Goal: Task Accomplishment & Management: Use online tool/utility

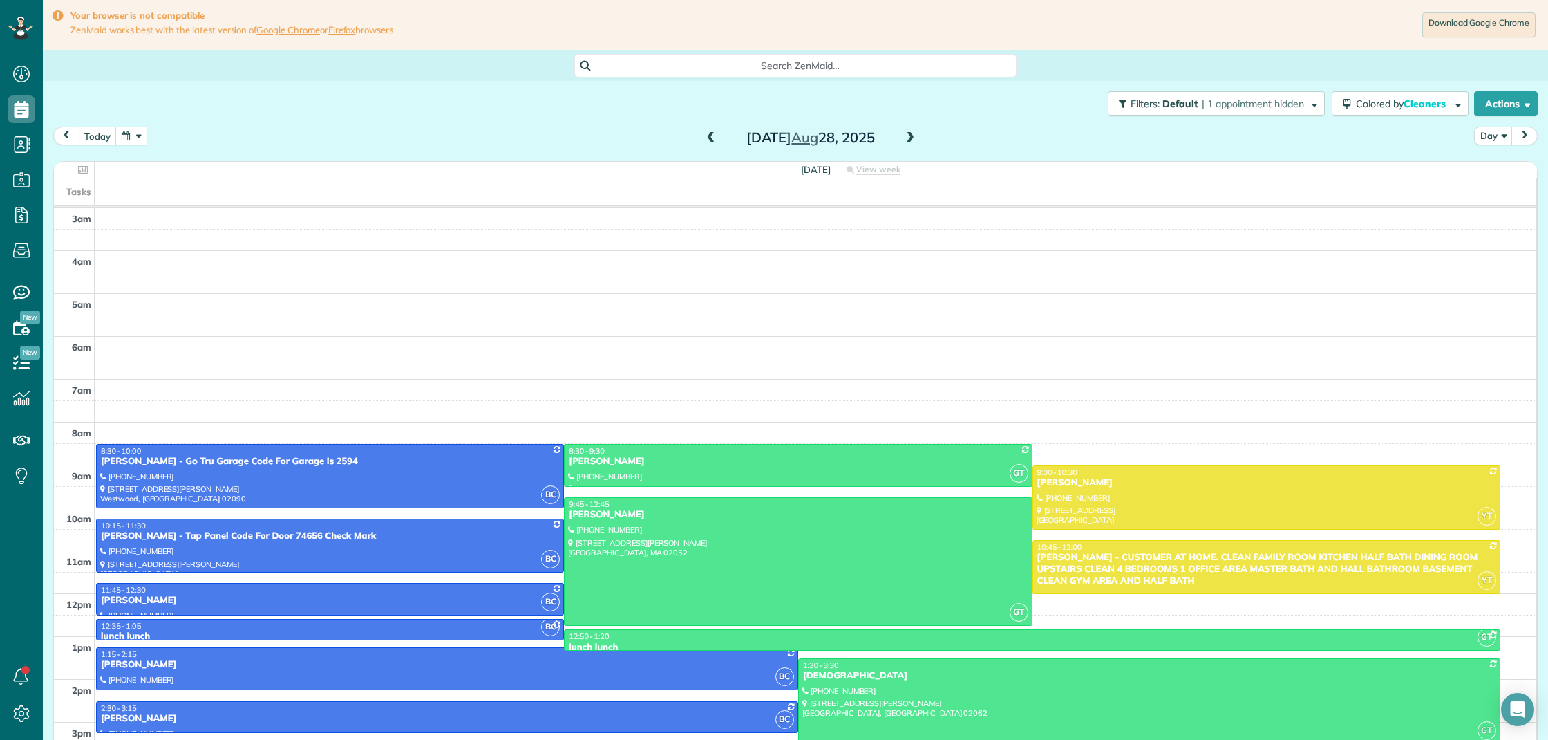
scroll to position [6, 6]
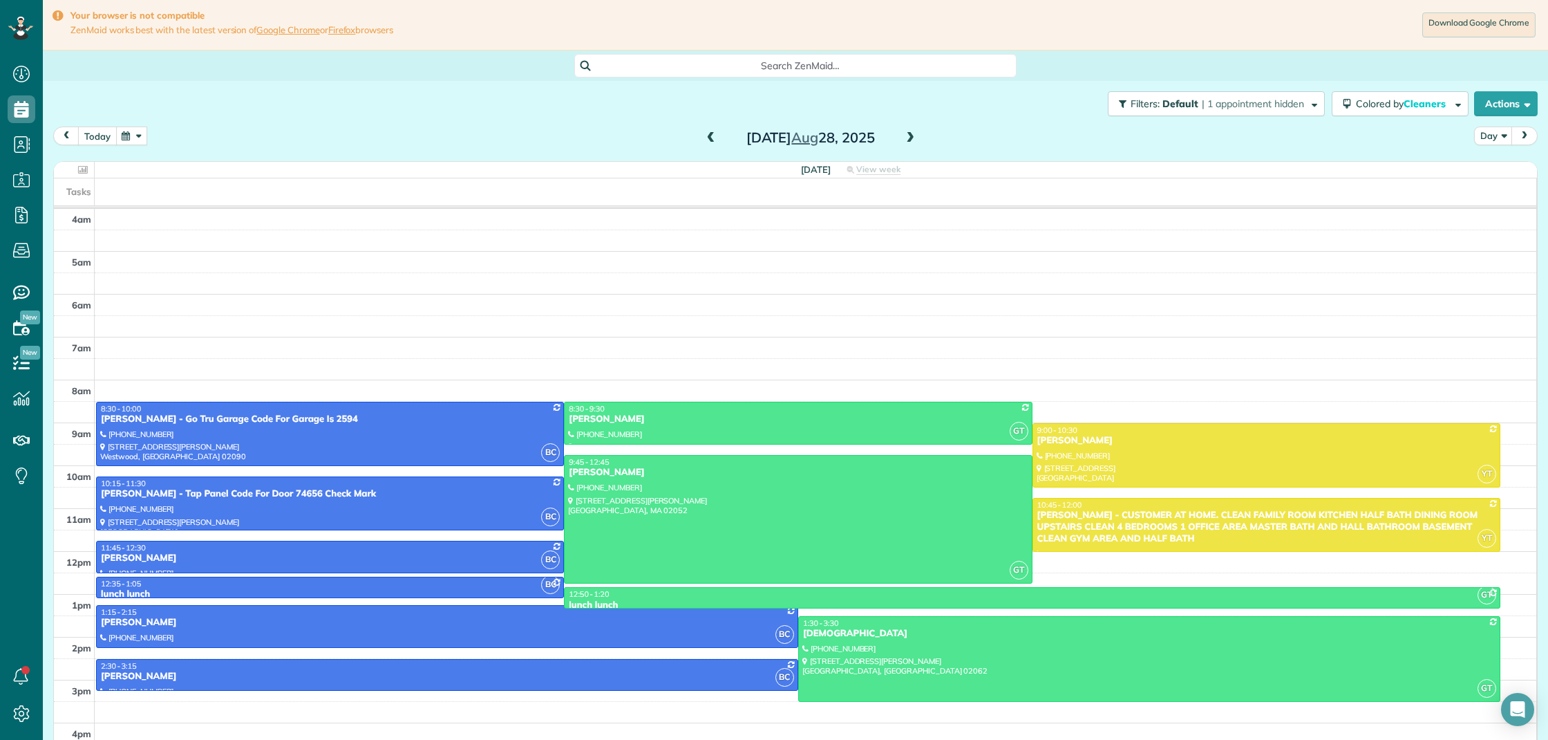
click at [96, 135] on button "today" at bounding box center [97, 135] width 39 height 19
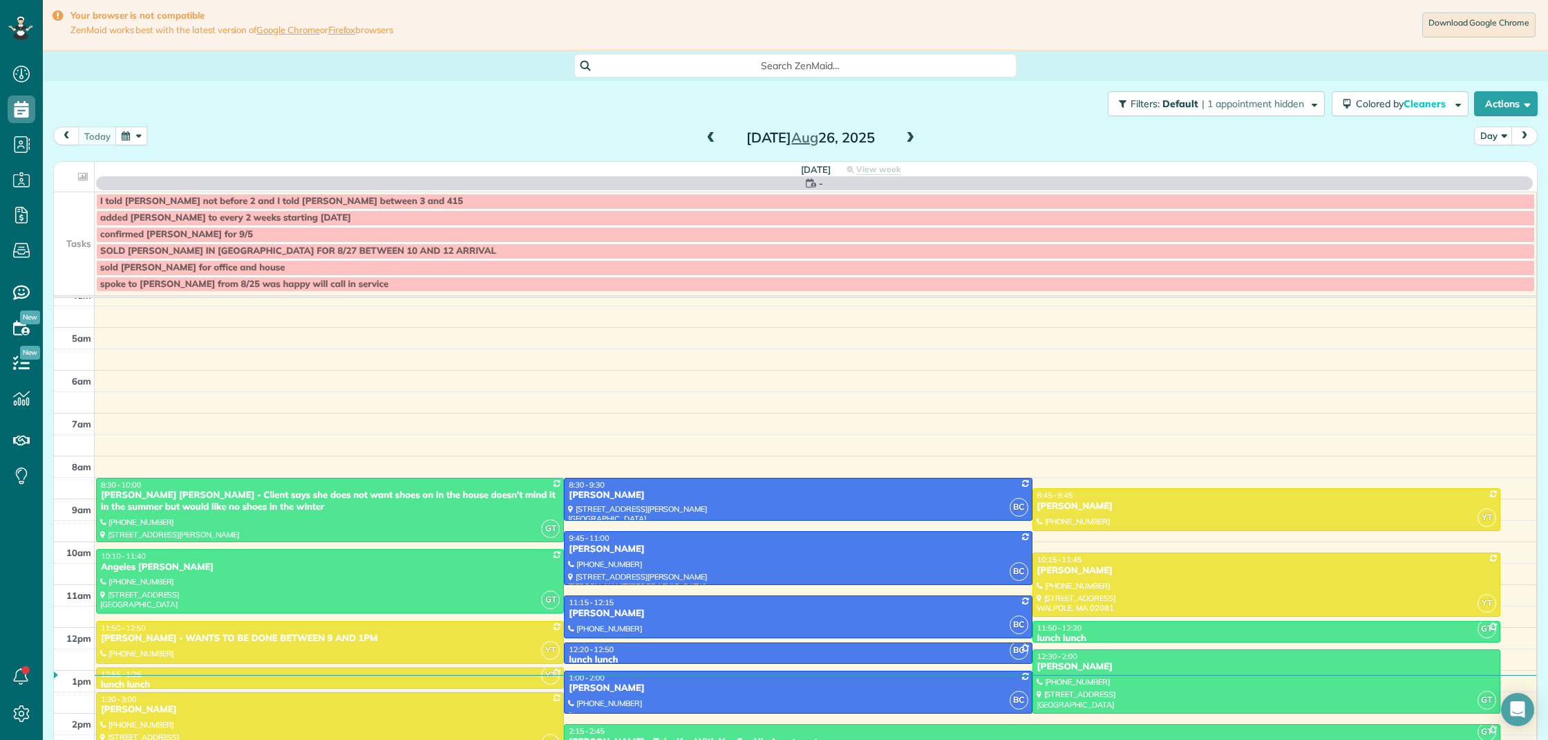
scroll to position [56, 0]
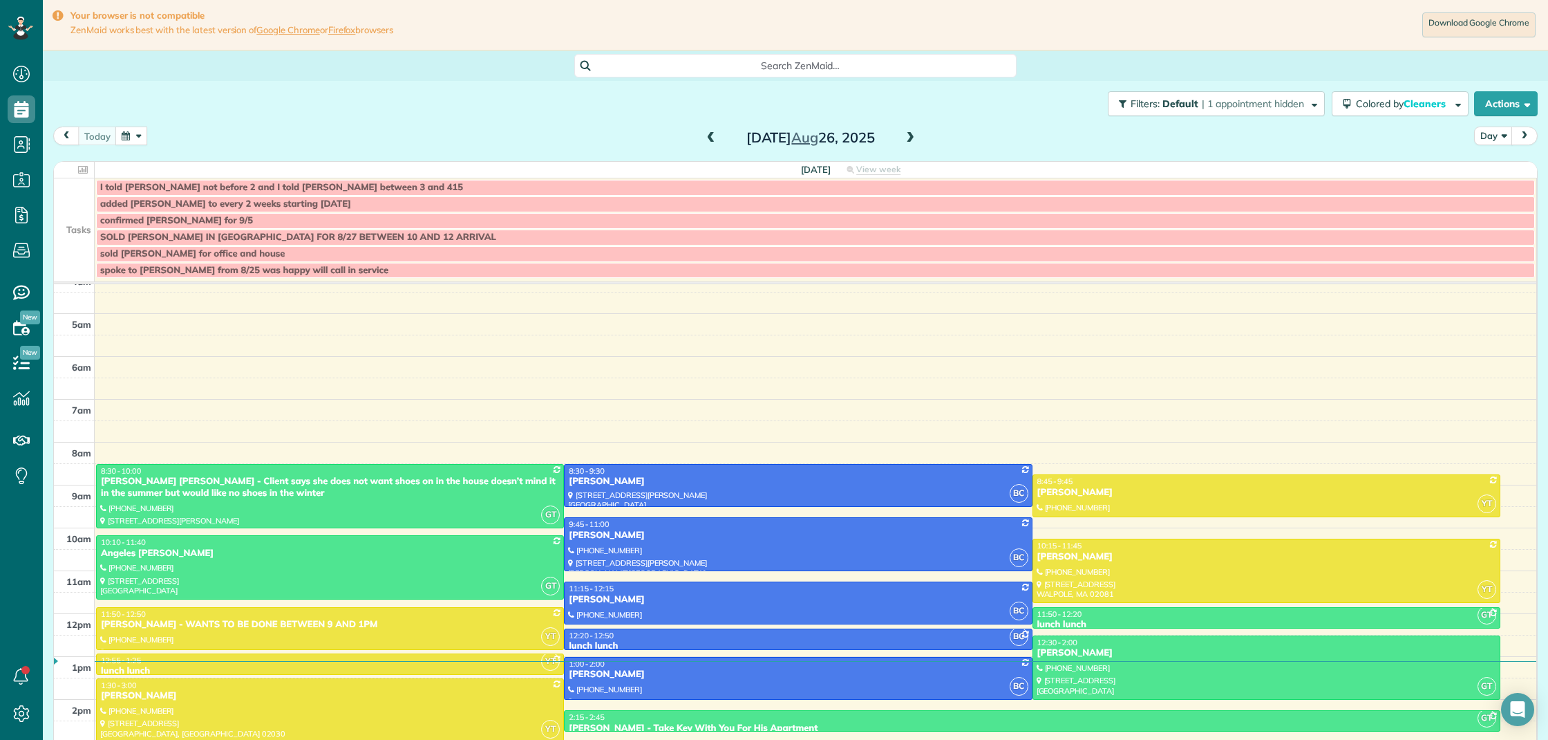
click at [907, 135] on span at bounding box center [910, 138] width 15 height 12
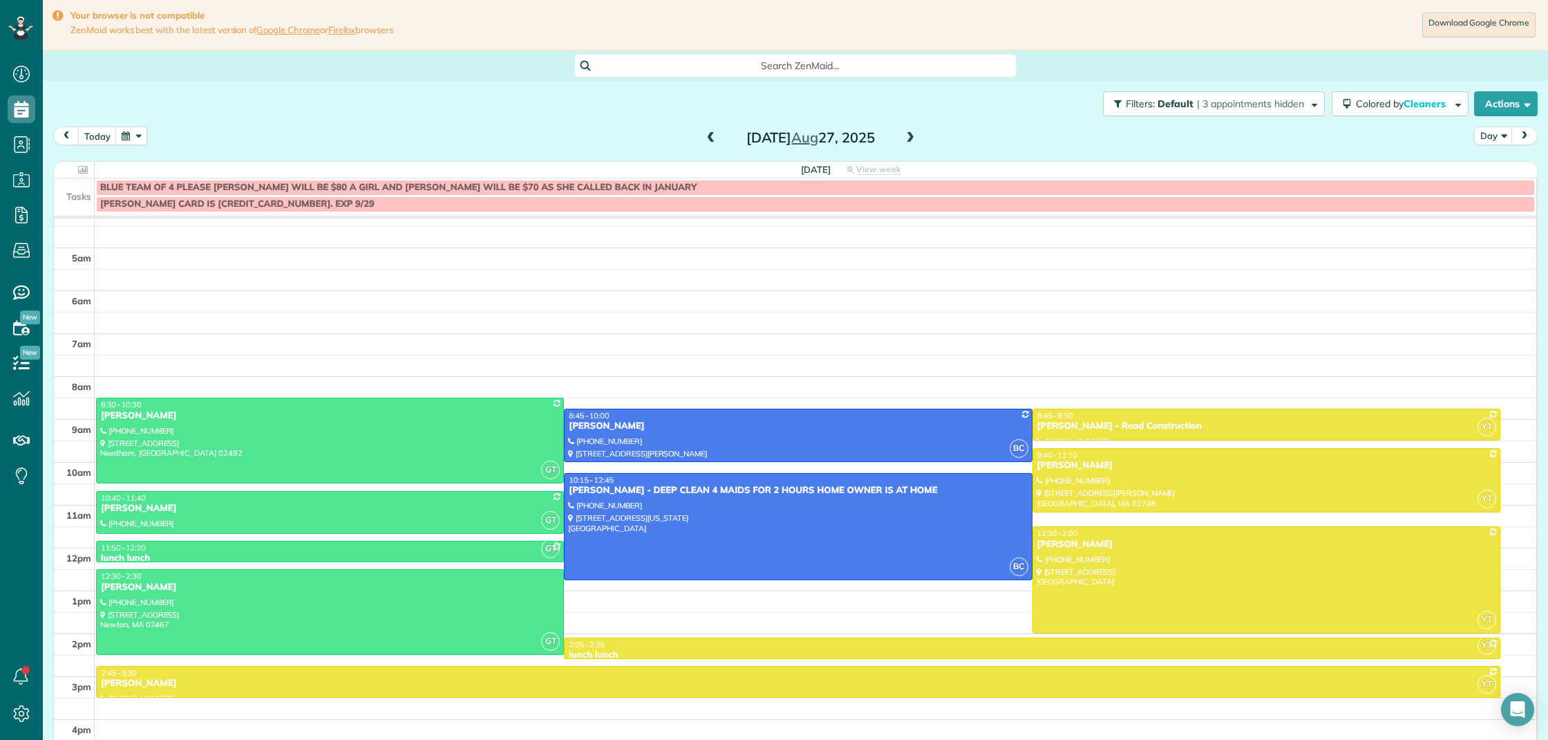
click at [907, 135] on span at bounding box center [910, 138] width 15 height 12
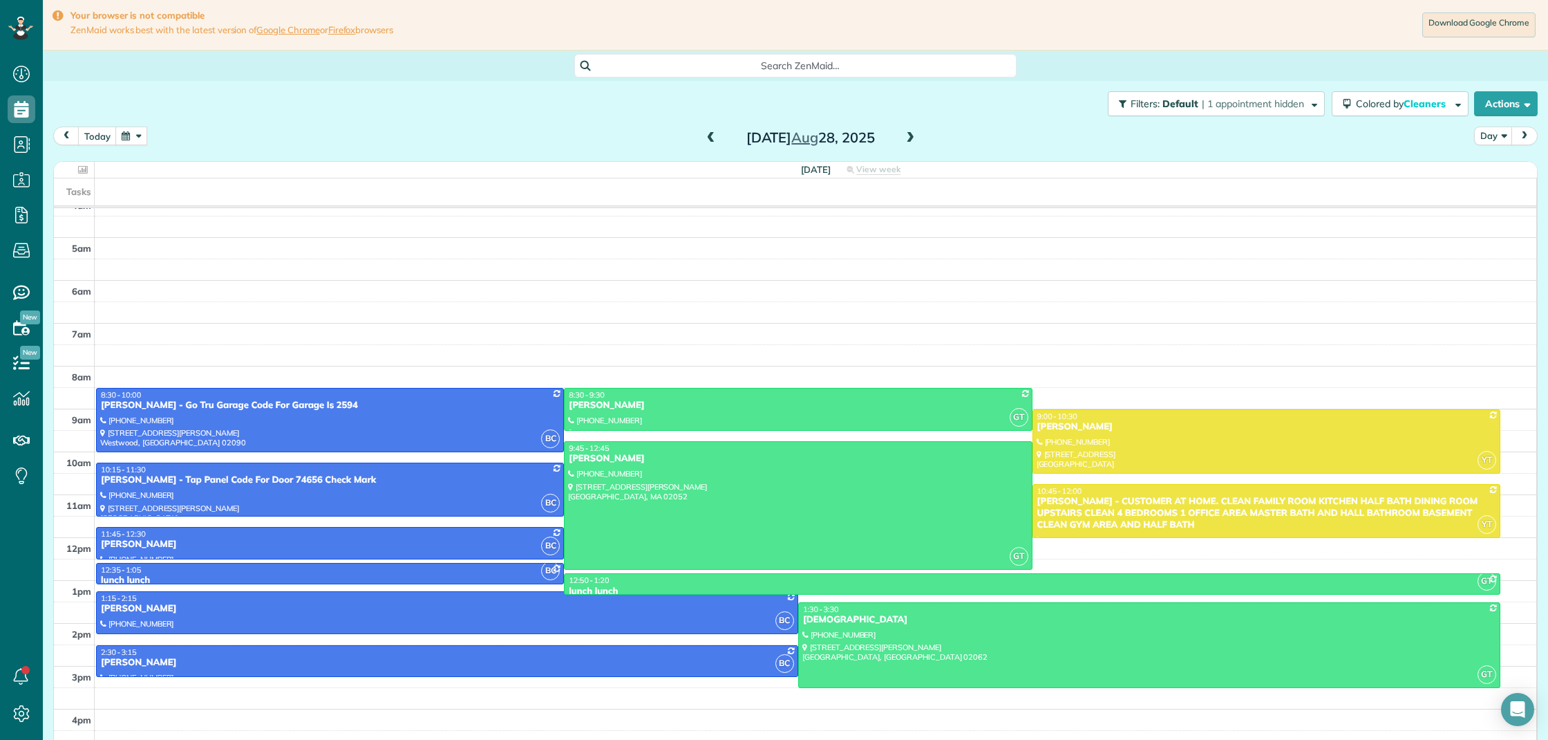
click at [907, 135] on span at bounding box center [910, 138] width 15 height 12
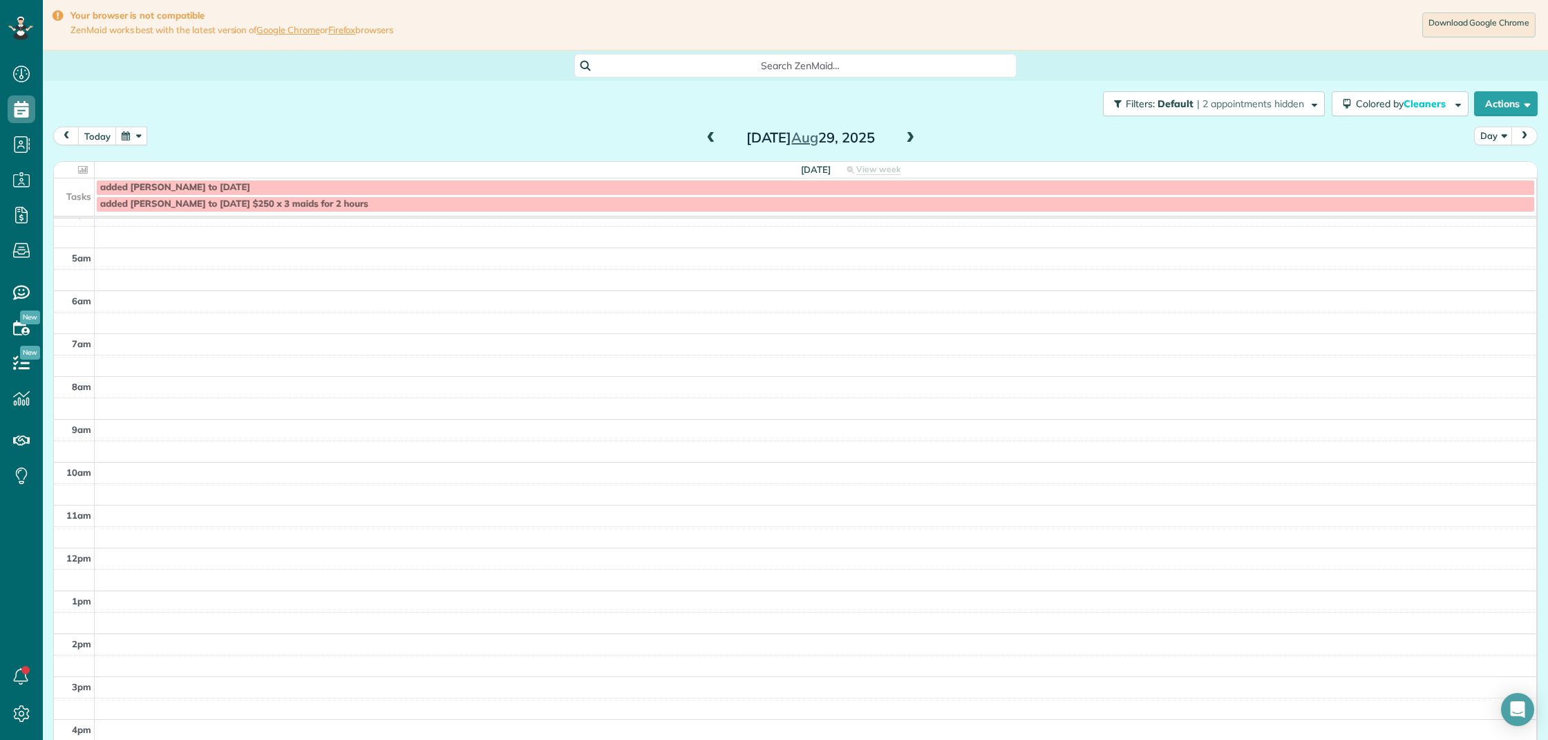
click at [907, 135] on span at bounding box center [910, 138] width 15 height 12
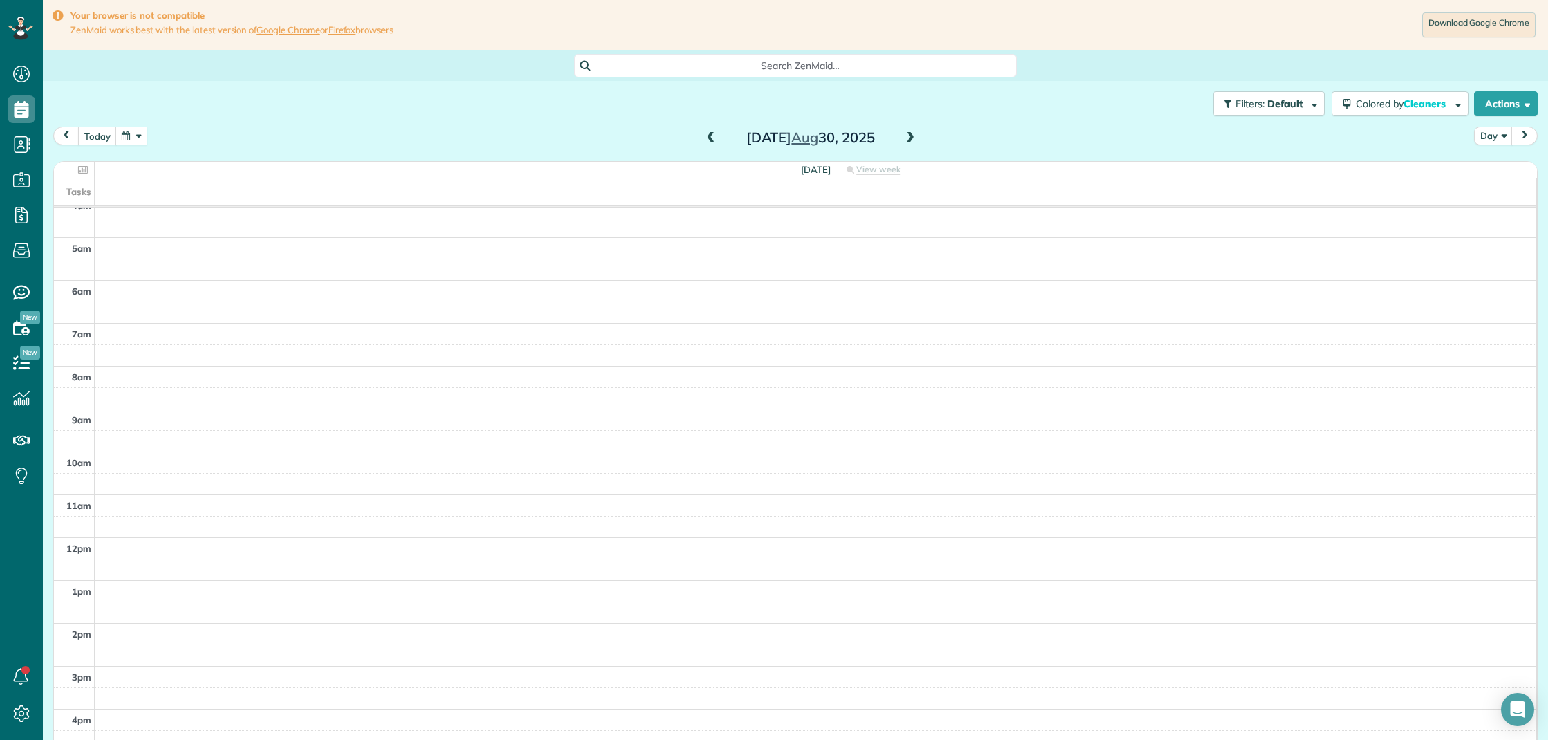
click at [907, 135] on span at bounding box center [910, 138] width 15 height 12
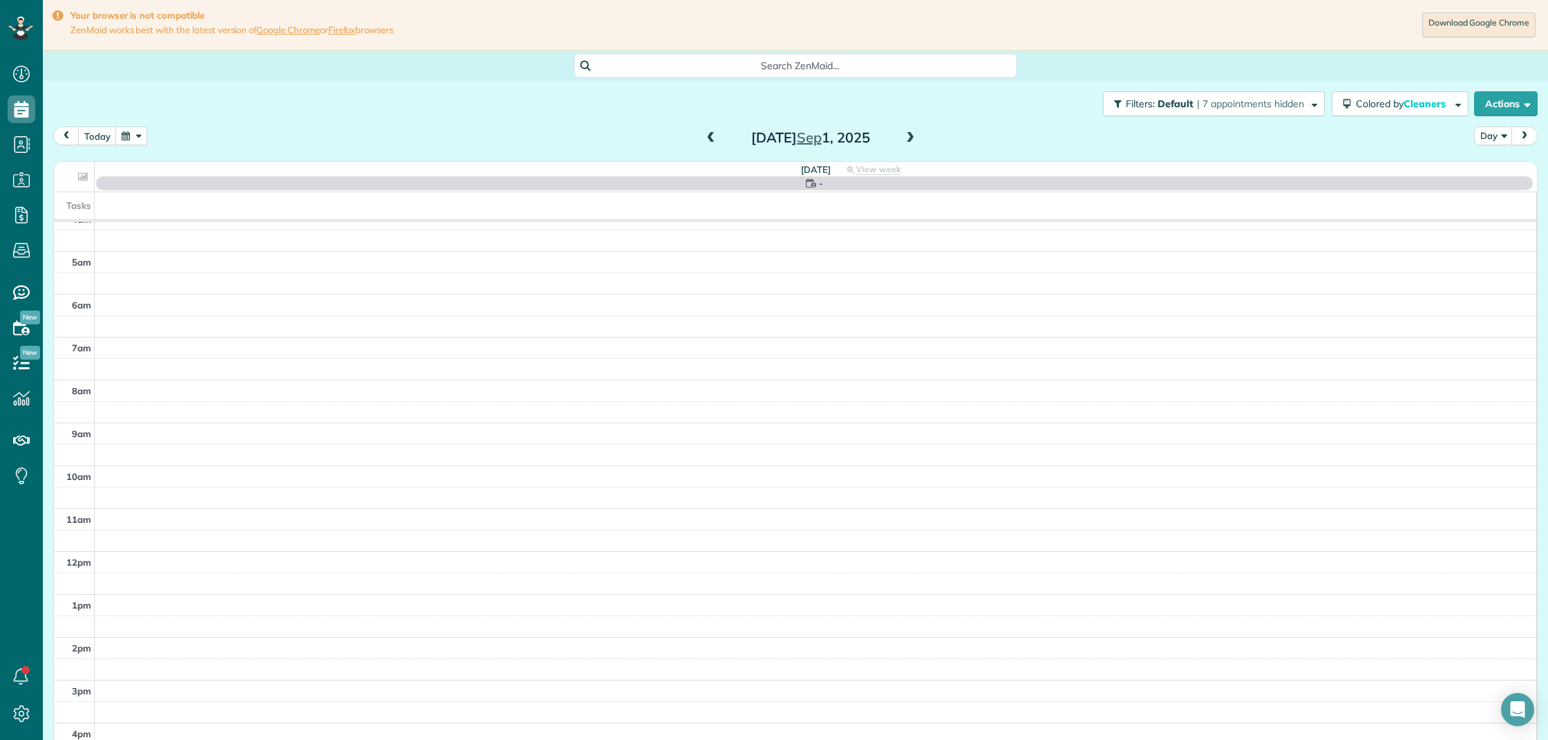
click at [907, 135] on span at bounding box center [910, 138] width 15 height 12
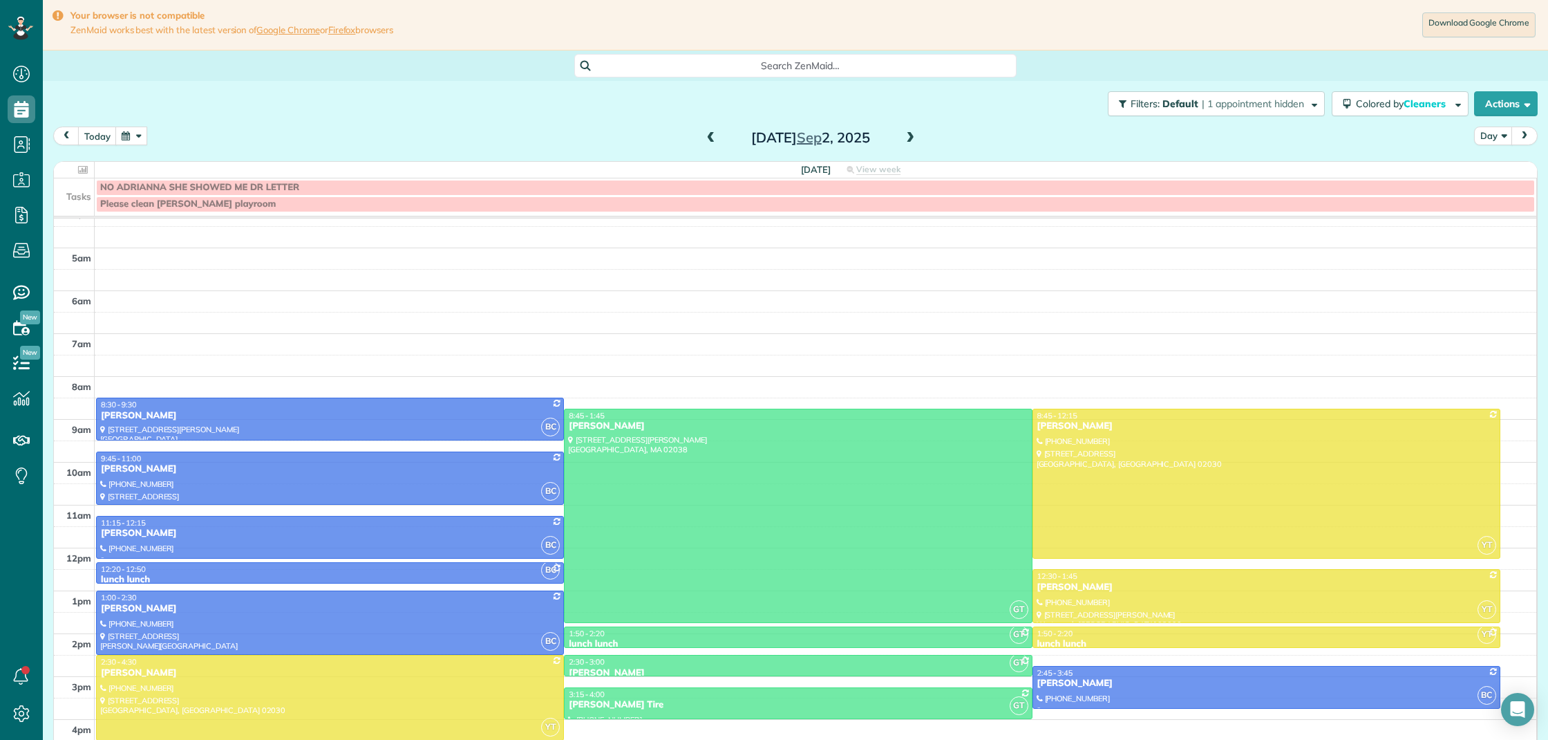
scroll to position [51, 0]
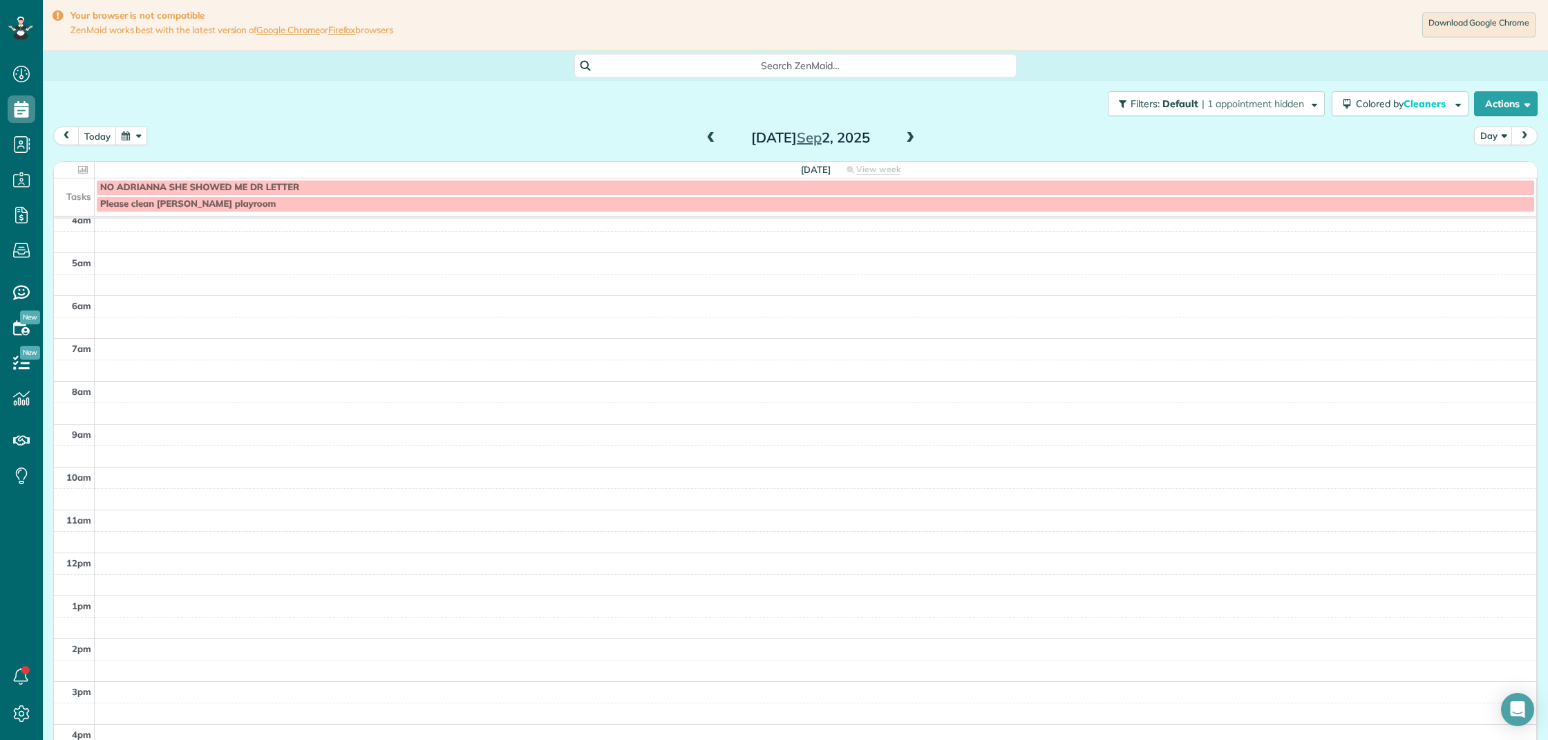
click at [714, 138] on span at bounding box center [711, 138] width 15 height 12
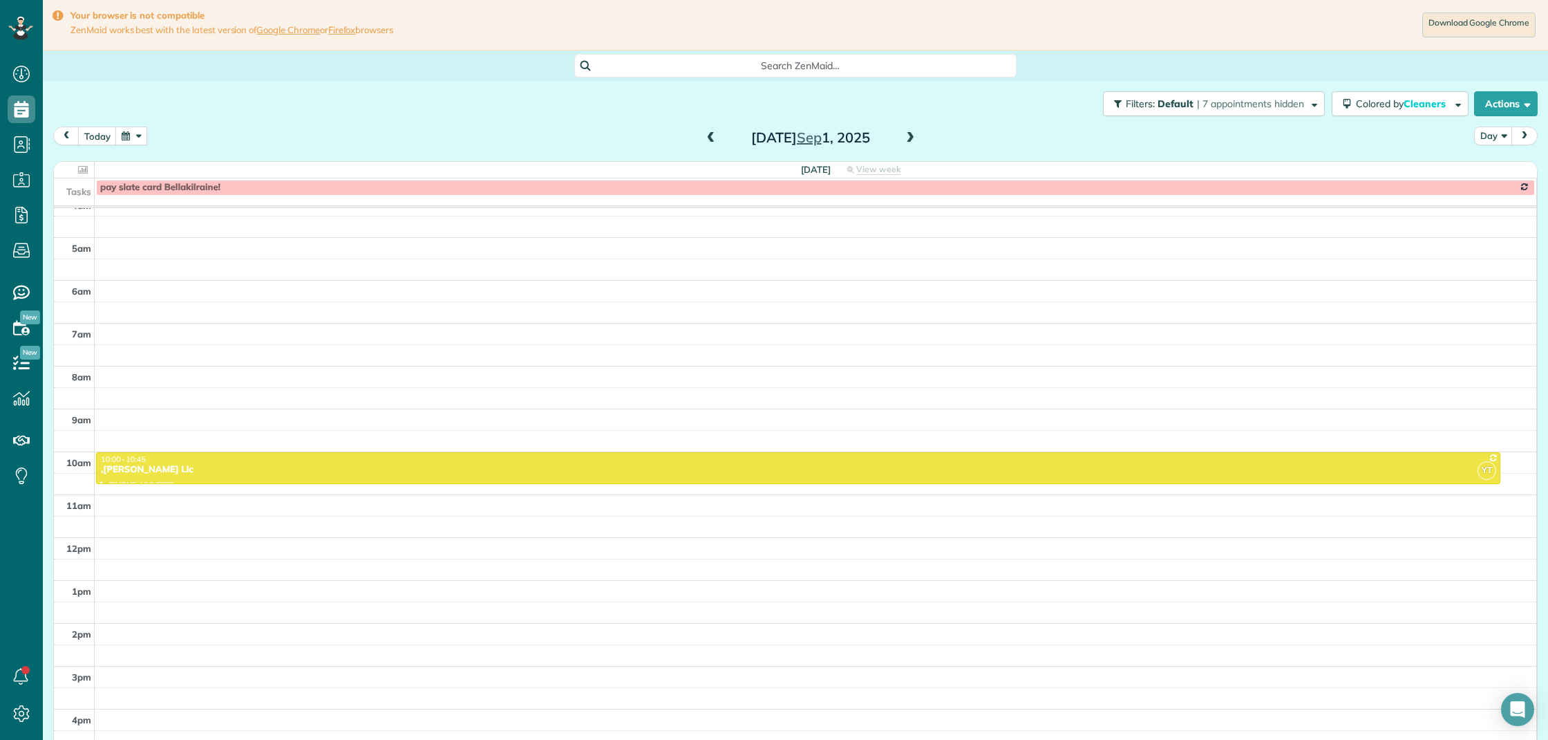
click at [912, 141] on span at bounding box center [910, 138] width 15 height 12
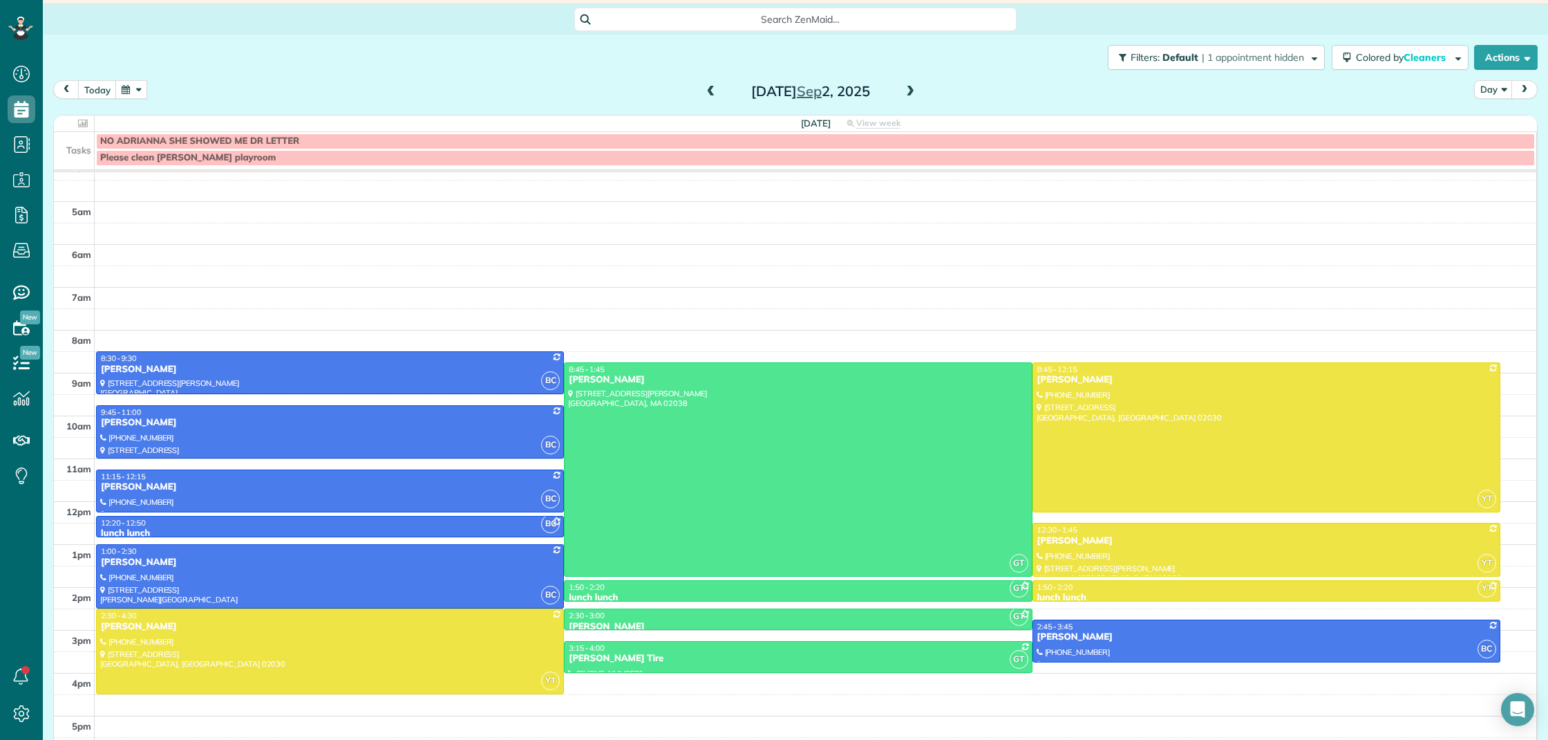
scroll to position [53, 0]
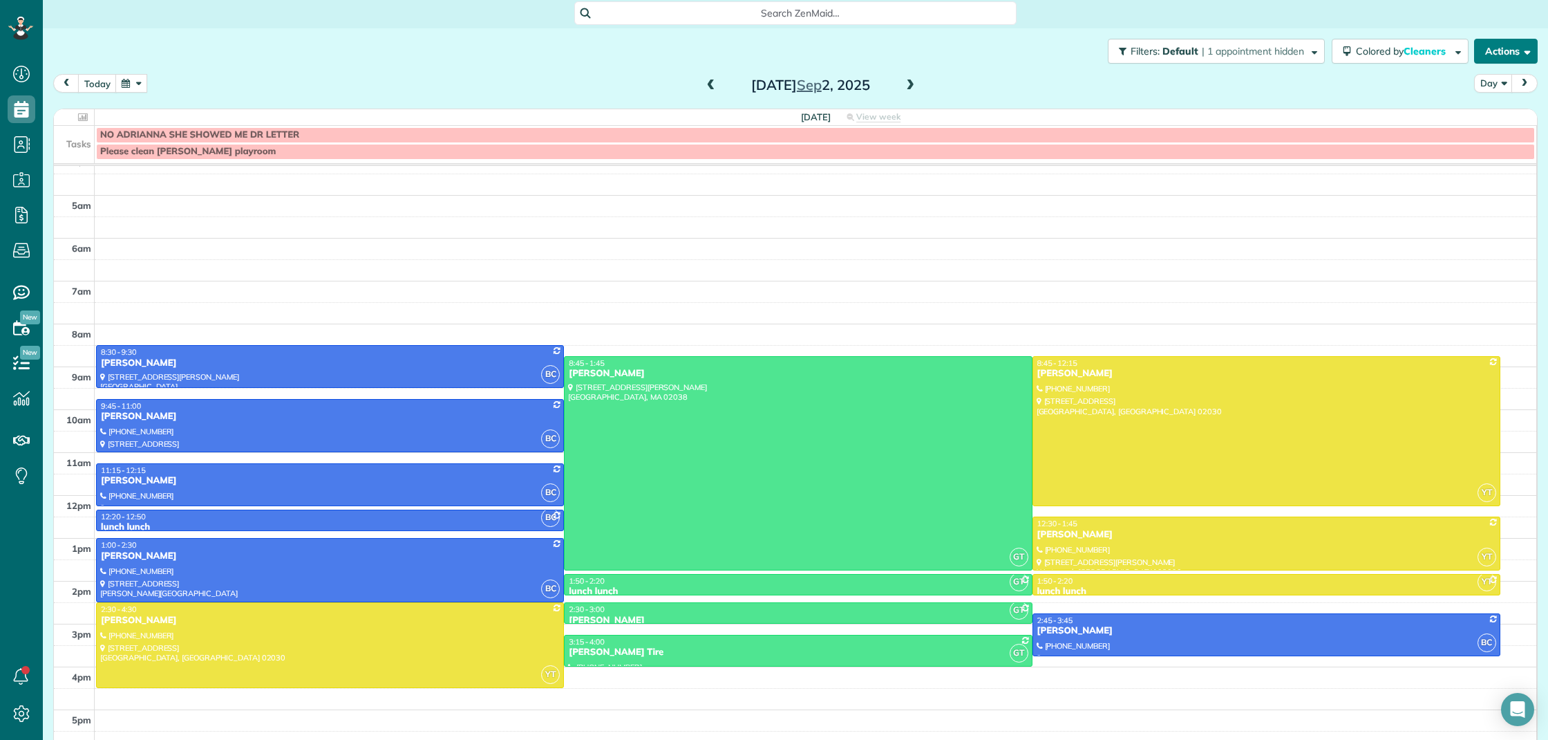
click at [1523, 48] on span "button" at bounding box center [1525, 51] width 10 height 10
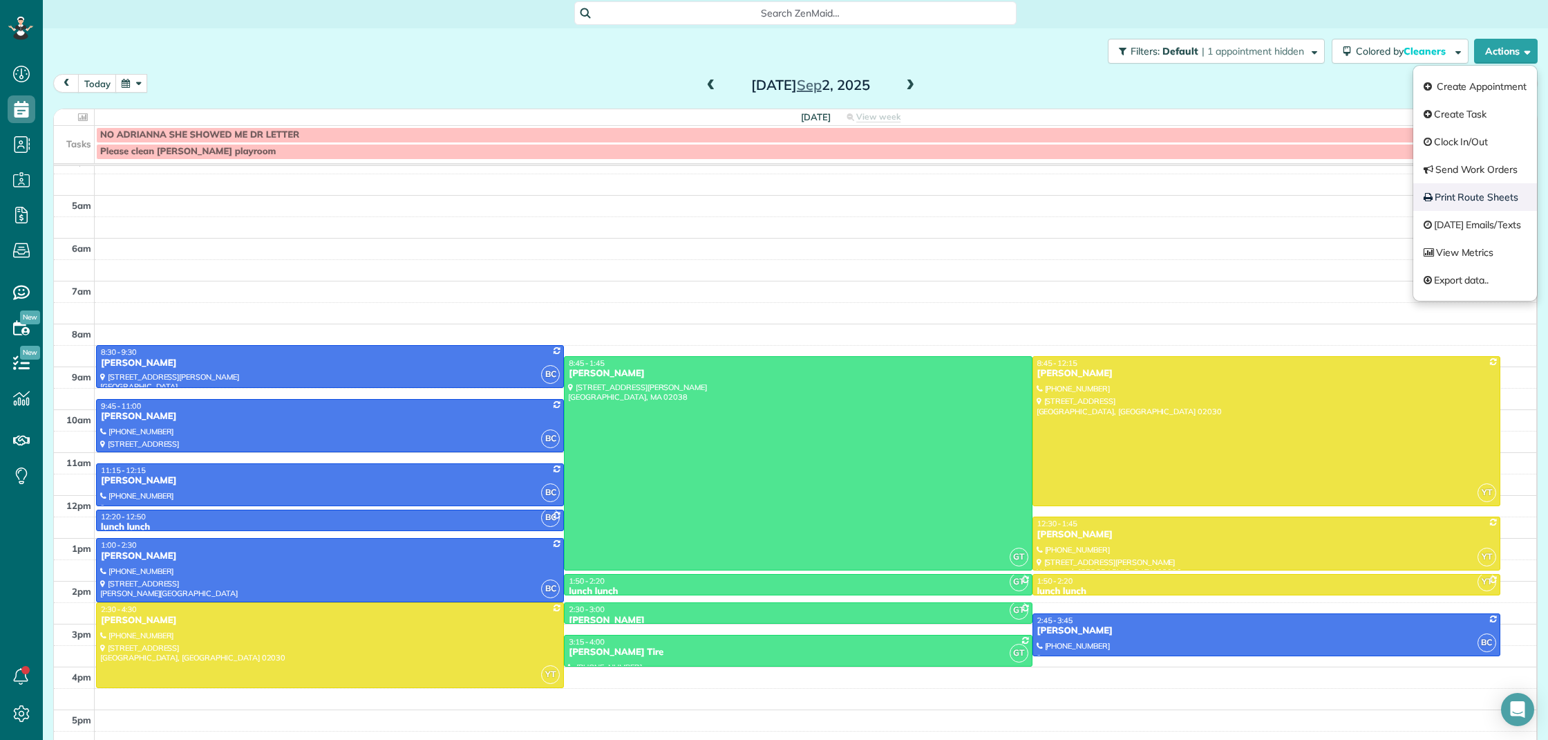
click at [1494, 190] on link "Print Route Sheets" at bounding box center [1476, 197] width 124 height 28
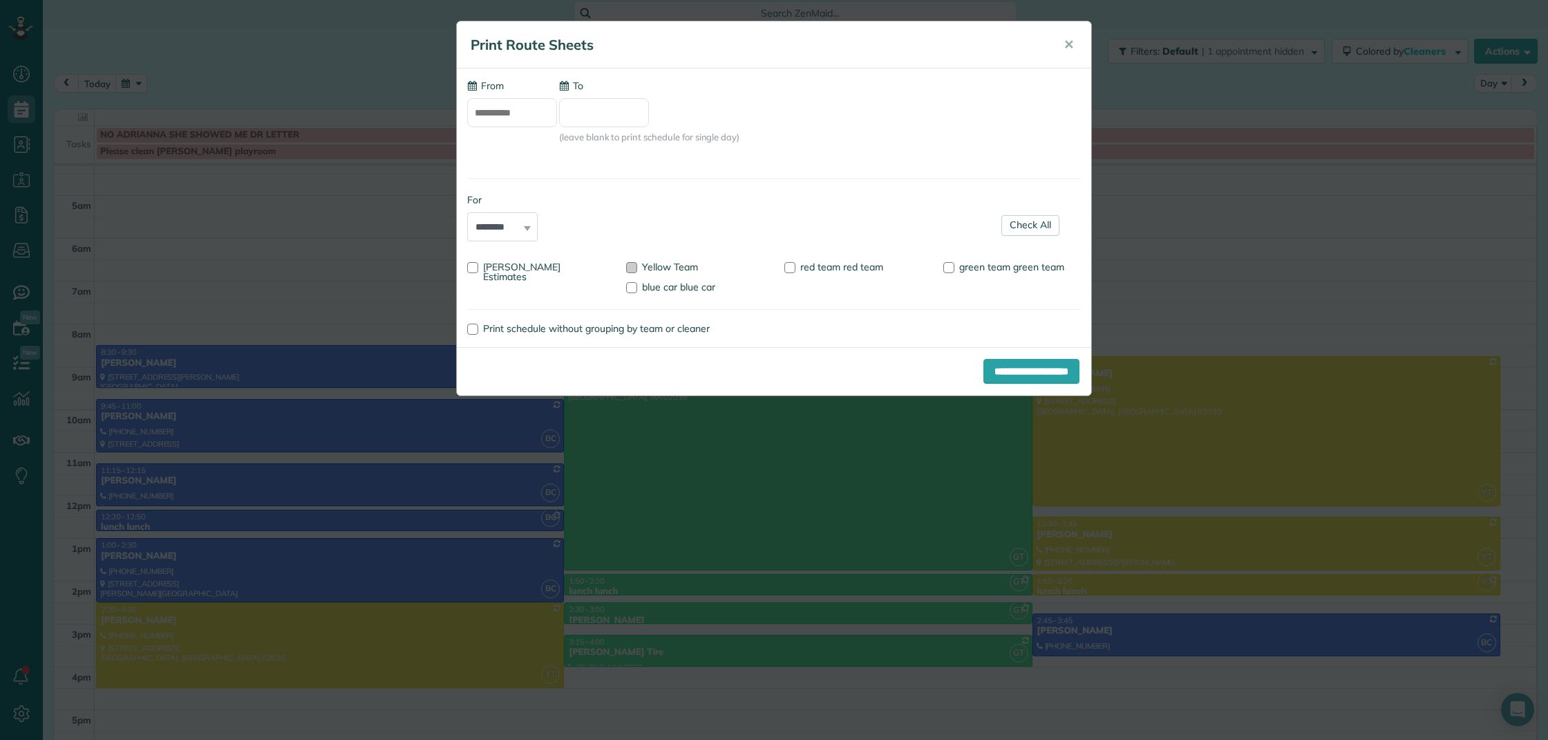
type input "**********"
click at [628, 270] on div at bounding box center [631, 267] width 11 height 11
click at [626, 291] on label "blue car blue car" at bounding box center [670, 287] width 89 height 10
click at [1022, 377] on input "**********" at bounding box center [1032, 371] width 96 height 25
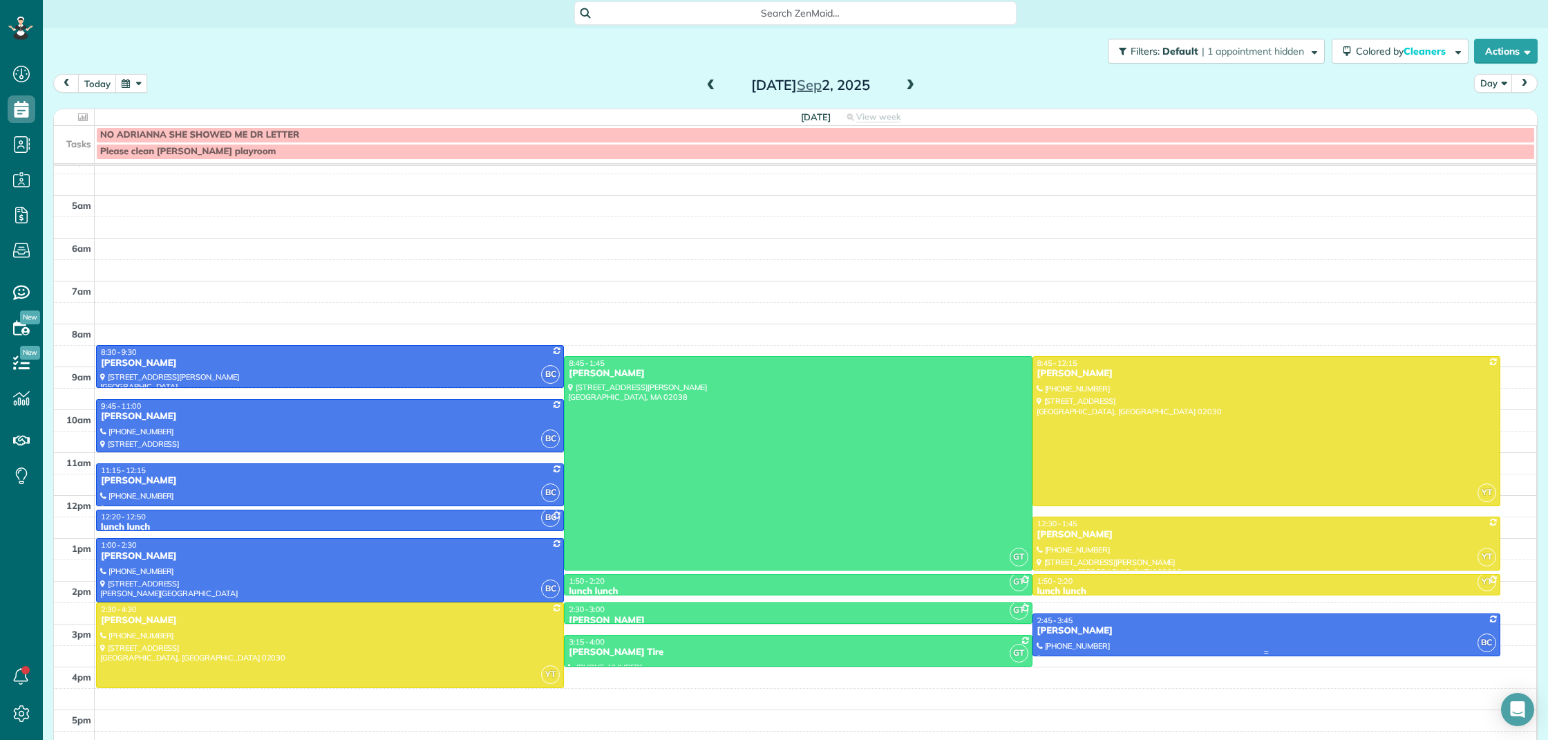
click at [1108, 635] on div at bounding box center [1266, 634] width 467 height 41
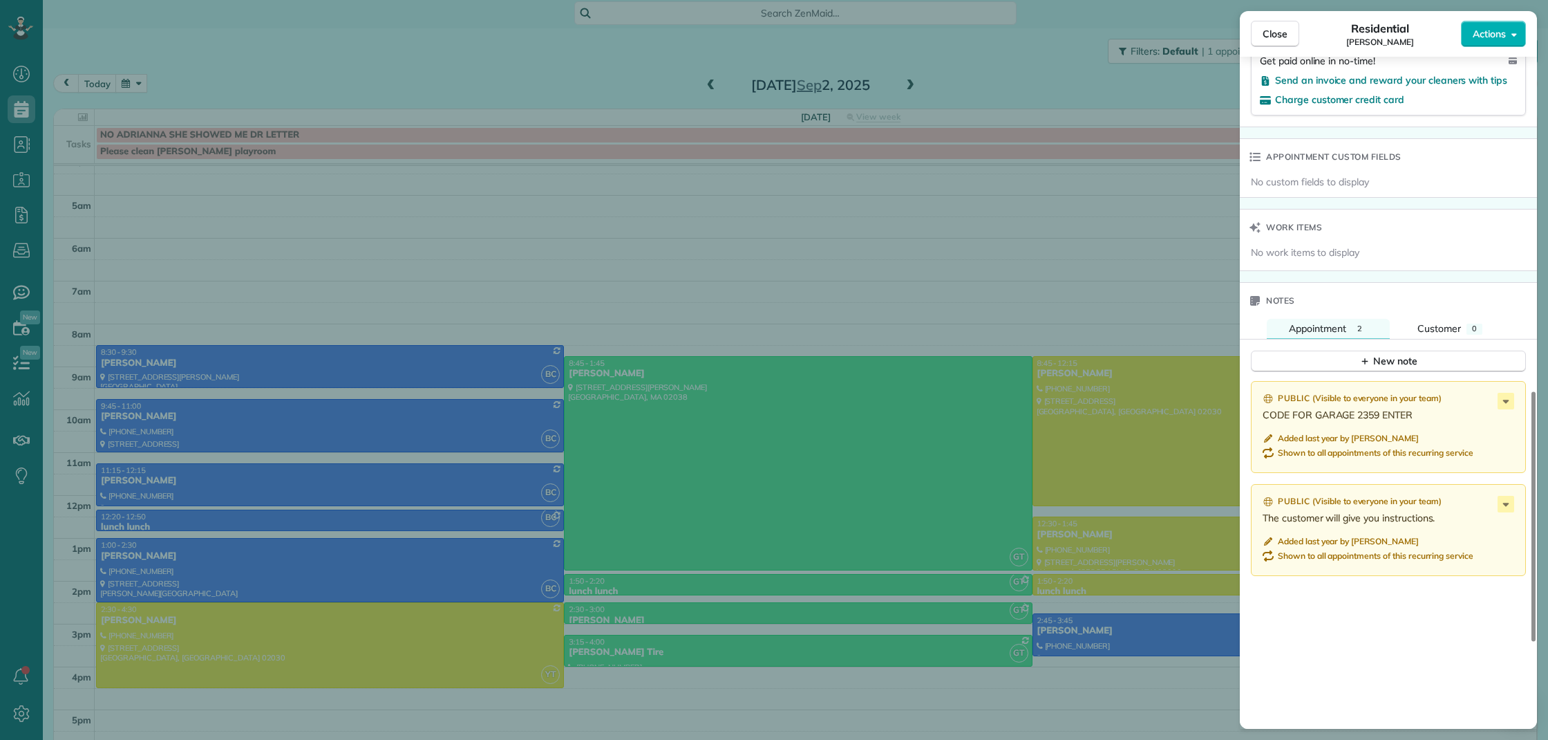
scroll to position [1044, 0]
